Goal: Transaction & Acquisition: Purchase product/service

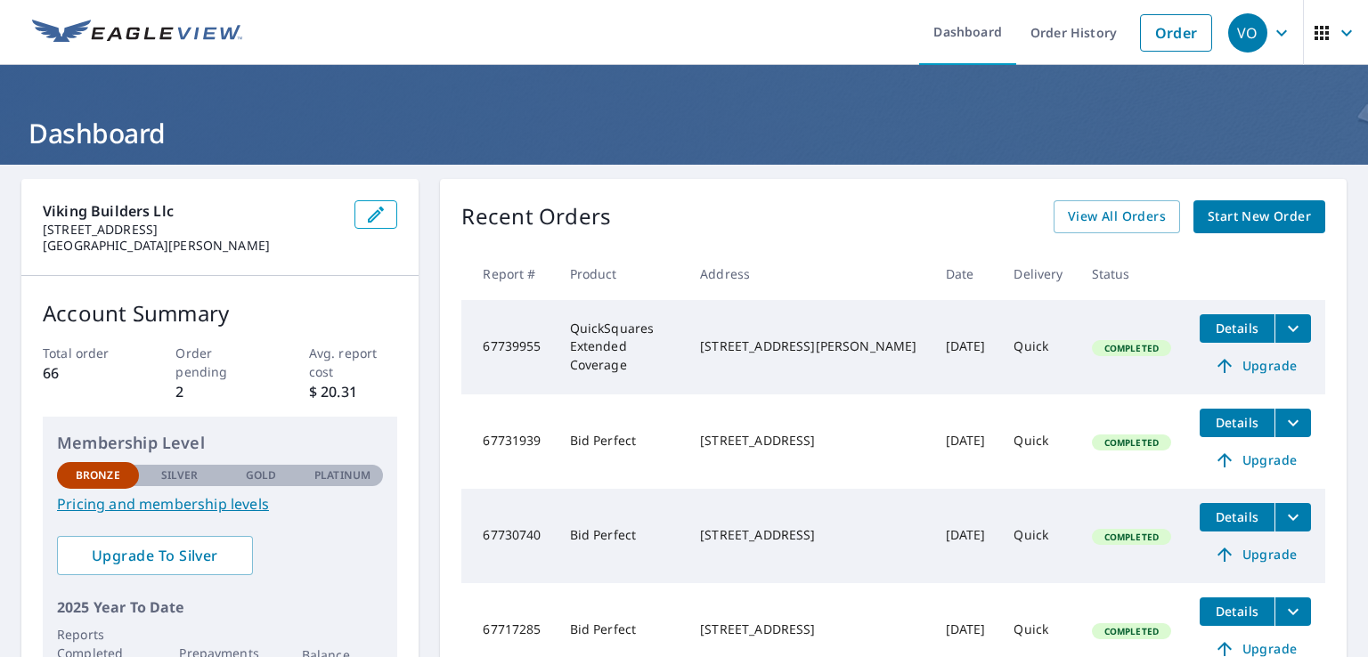
click at [1232, 215] on span "Start New Order" at bounding box center [1258, 217] width 103 height 22
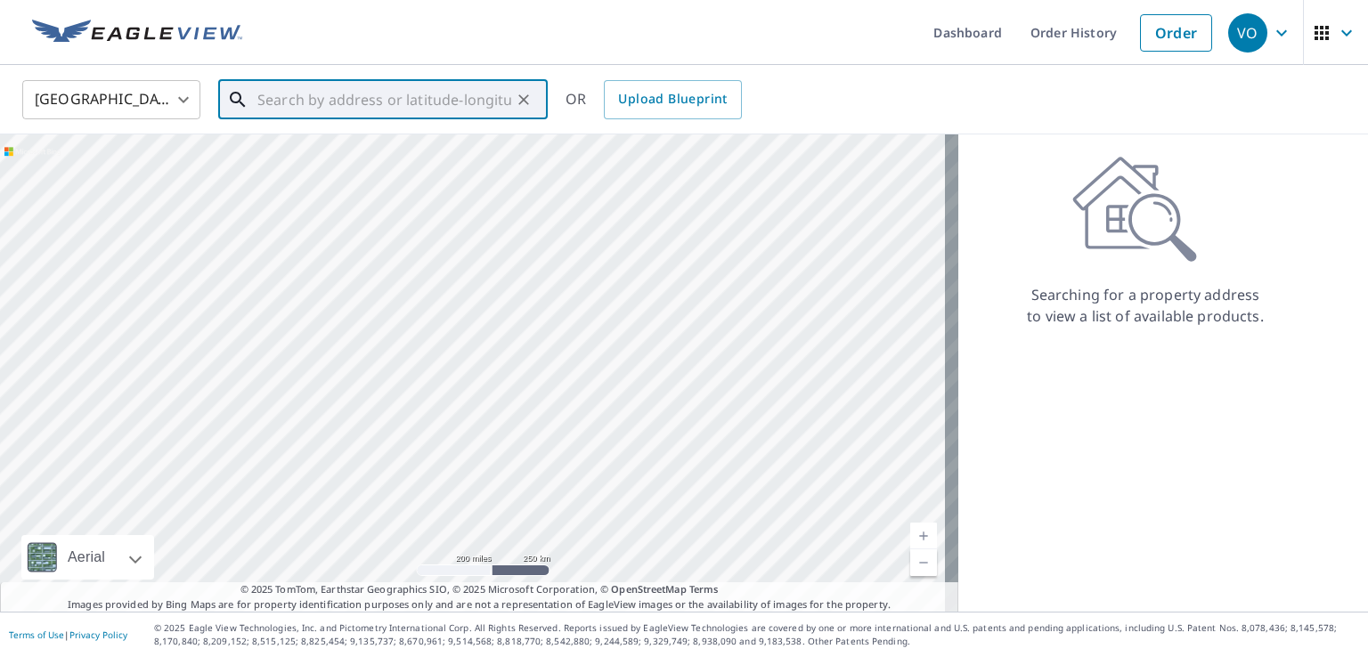
click at [395, 94] on input "text" at bounding box center [384, 100] width 254 height 50
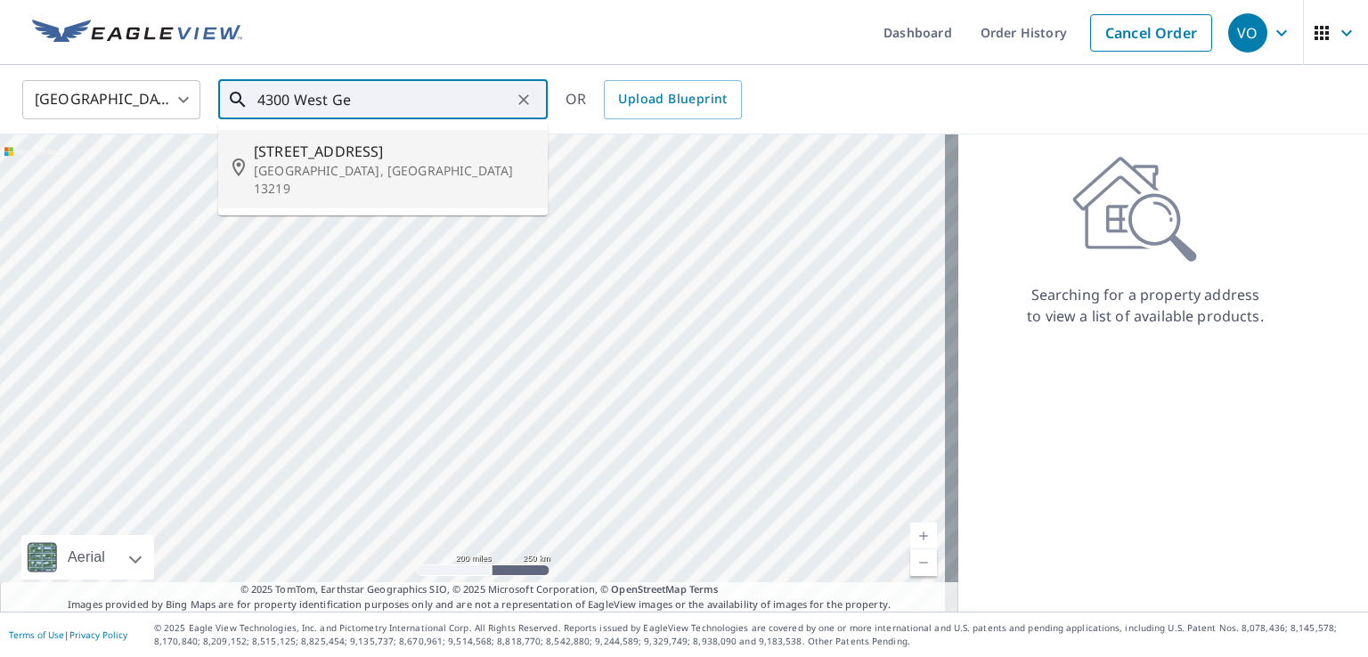
click at [310, 157] on span "[STREET_ADDRESS]" at bounding box center [394, 151] width 280 height 21
type input "[STREET_ADDRESS]"
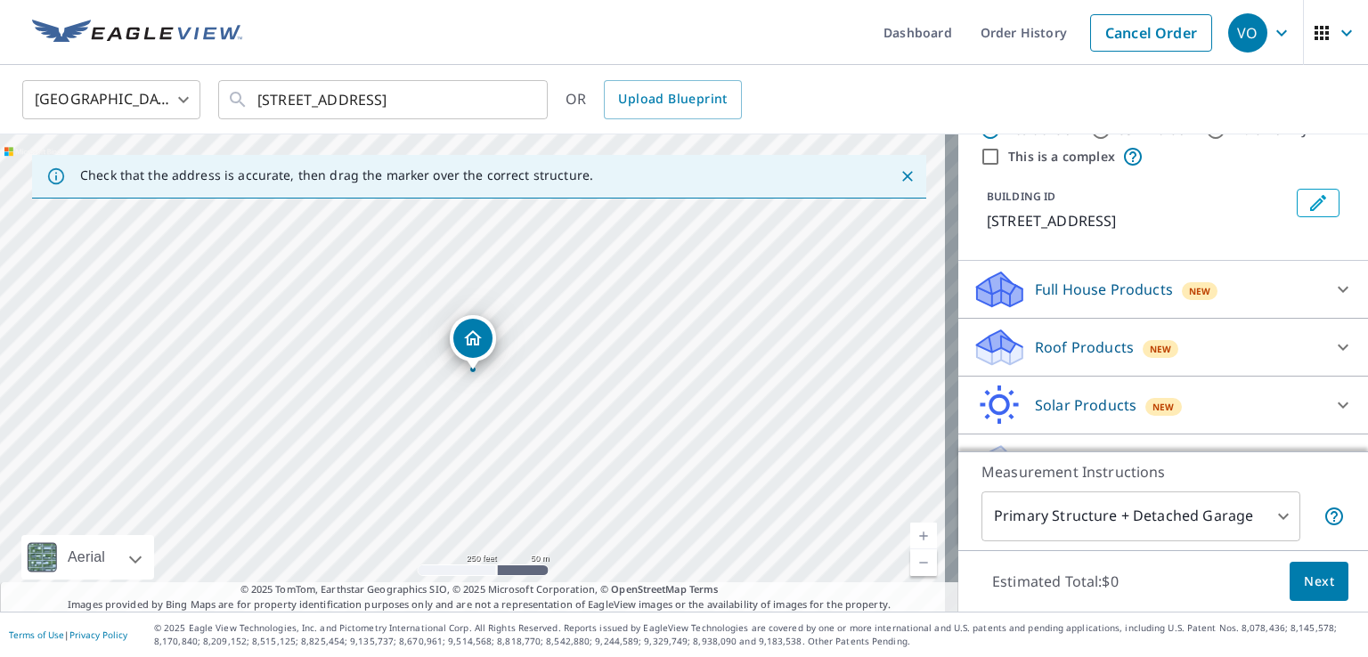
scroll to position [89, 0]
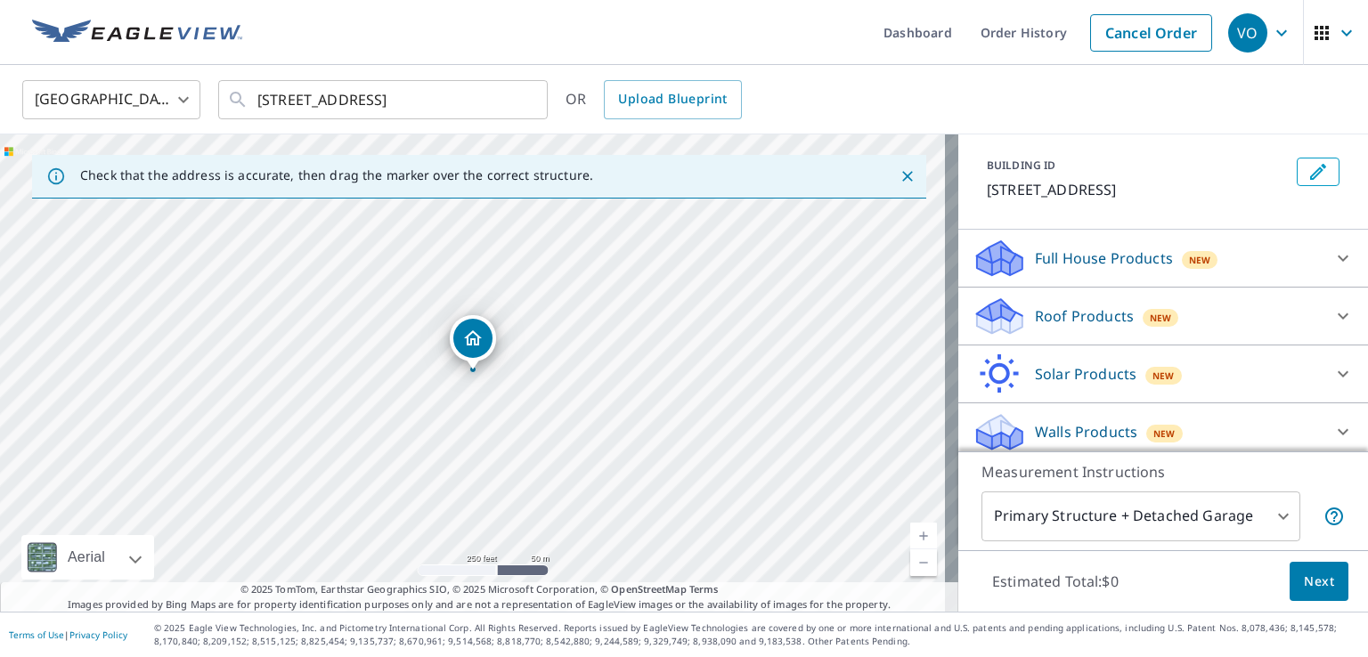
click at [1077, 325] on p "Roof Products" at bounding box center [1084, 315] width 99 height 21
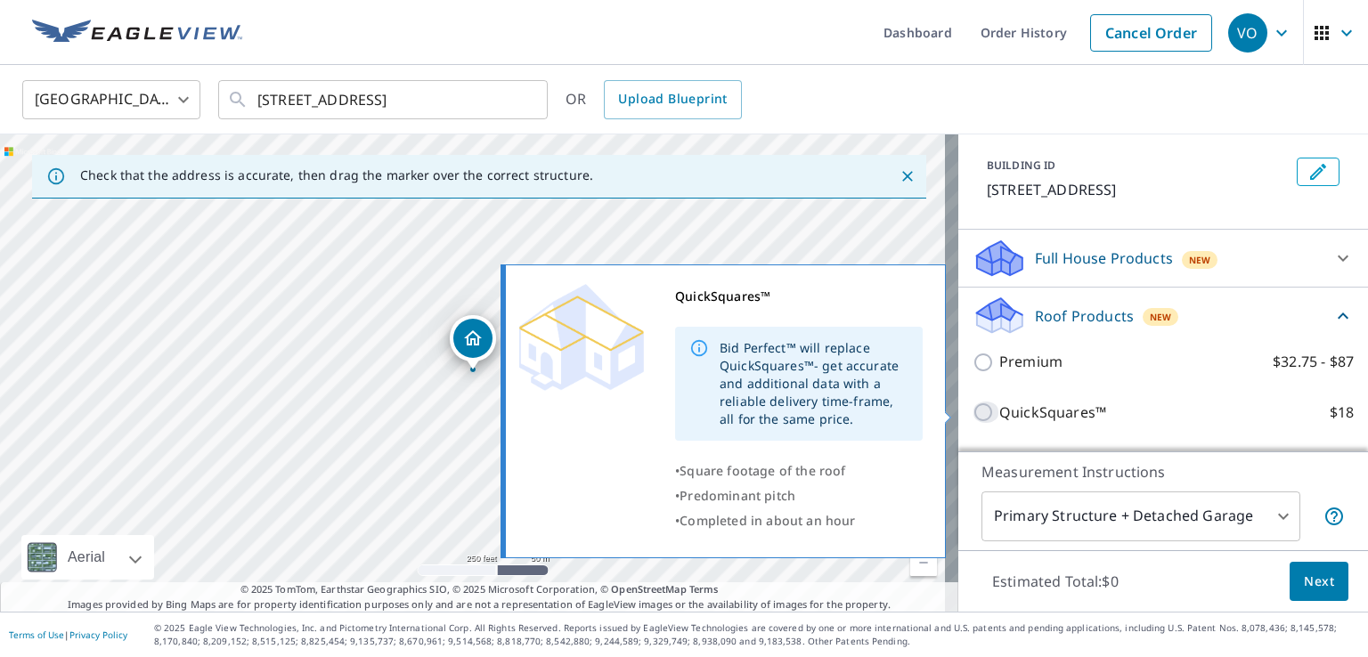
click at [976, 412] on input "QuickSquares™ $18" at bounding box center [985, 412] width 27 height 21
checkbox input "true"
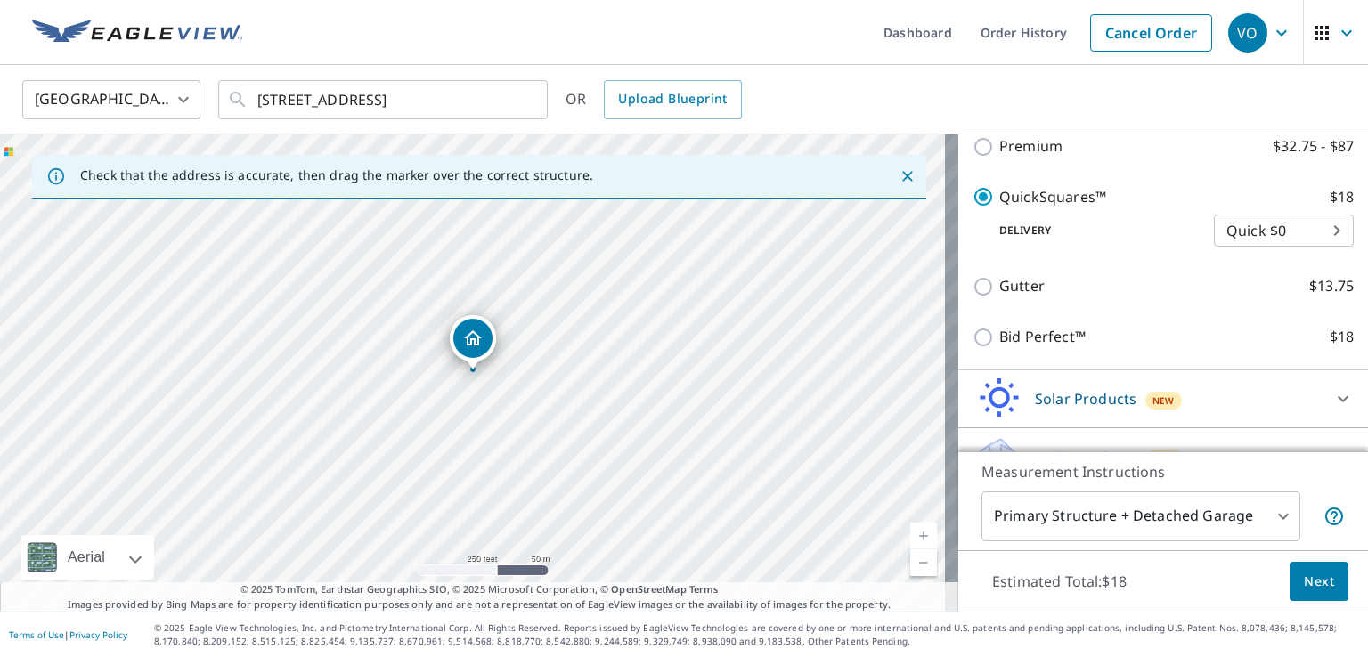
scroll to position [365, 0]
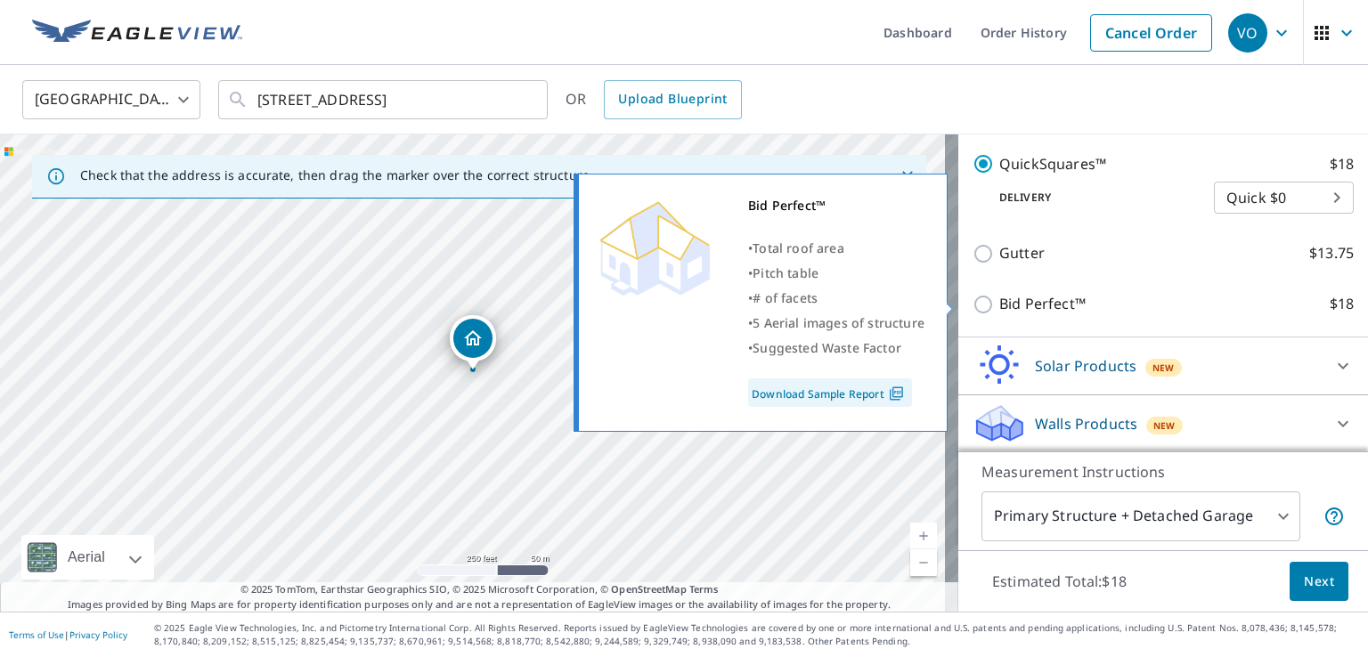
click at [972, 305] on input "Bid Perfect™ $18" at bounding box center [985, 304] width 27 height 21
checkbox input "true"
checkbox input "false"
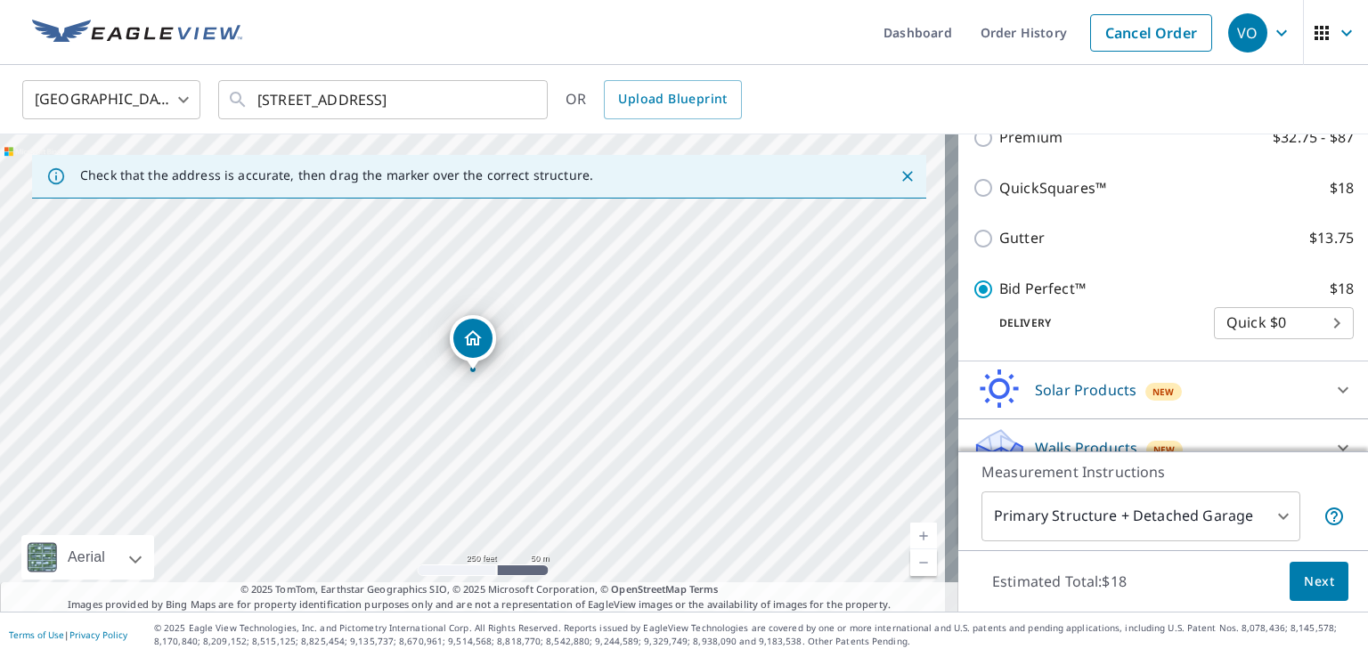
scroll to position [355, 0]
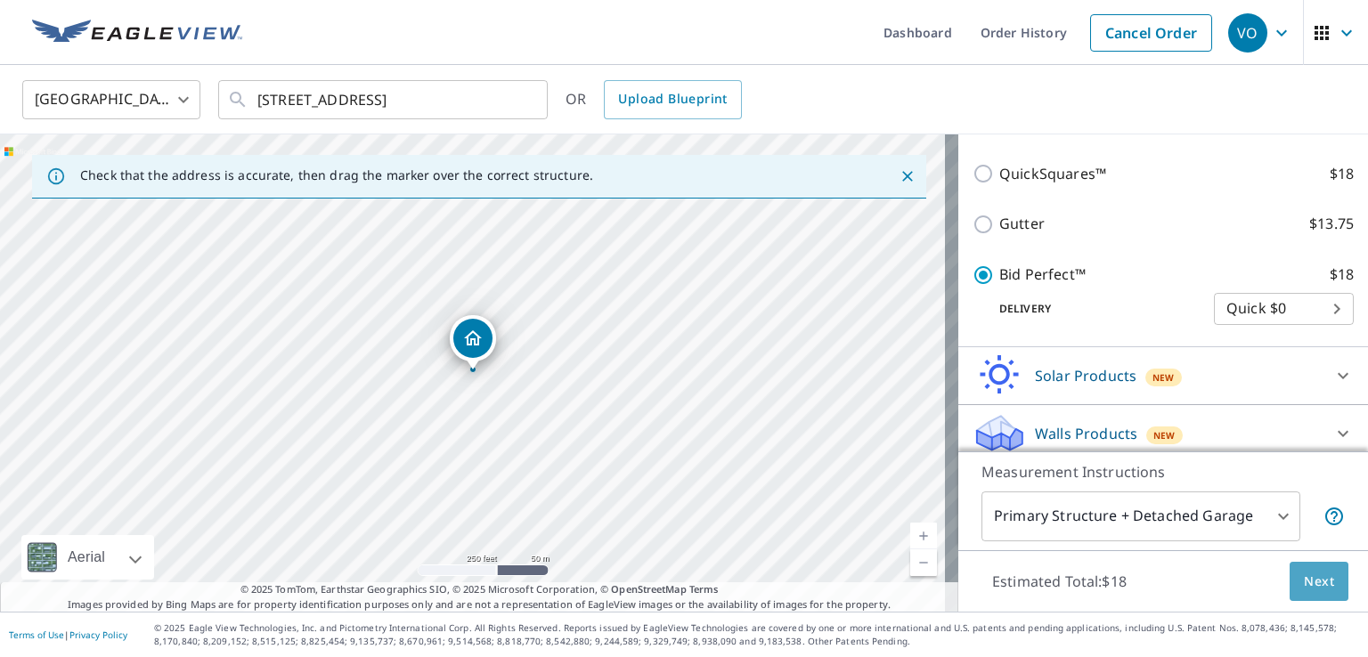
click at [1307, 579] on span "Next" at bounding box center [1319, 582] width 30 height 22
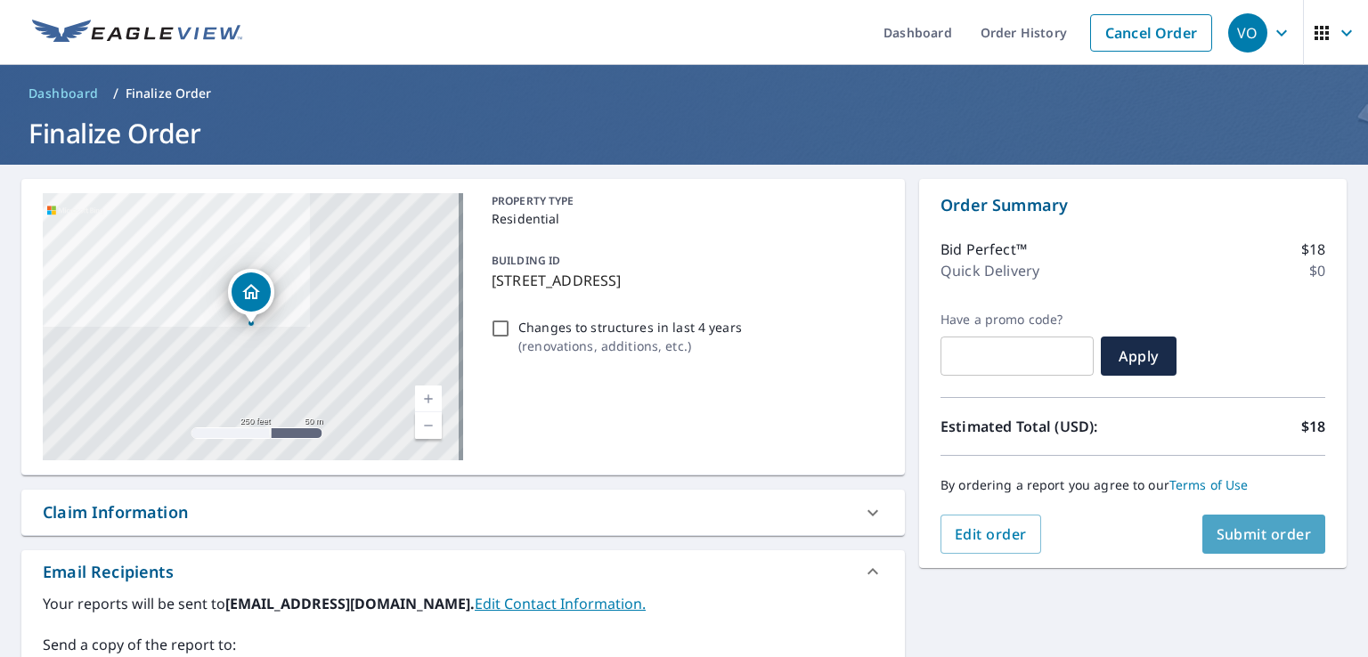
click at [1240, 528] on span "Submit order" at bounding box center [1263, 534] width 95 height 20
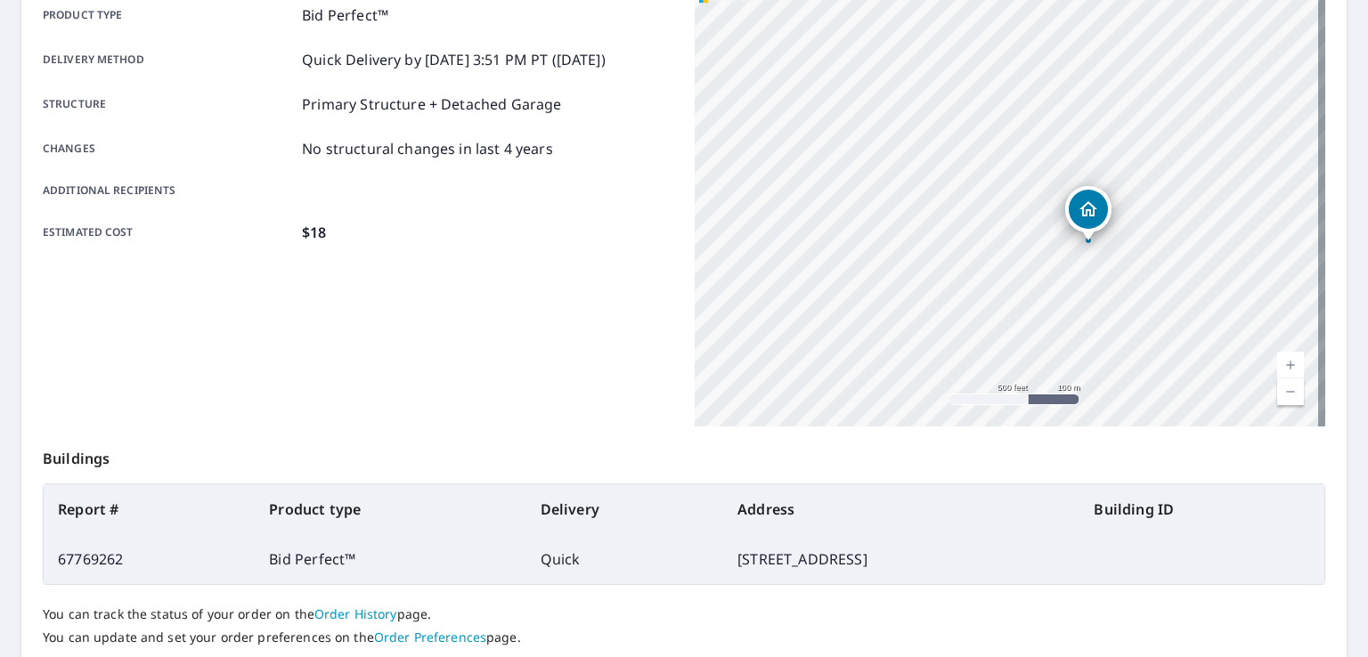
scroll to position [356, 0]
